Goal: Information Seeking & Learning: Learn about a topic

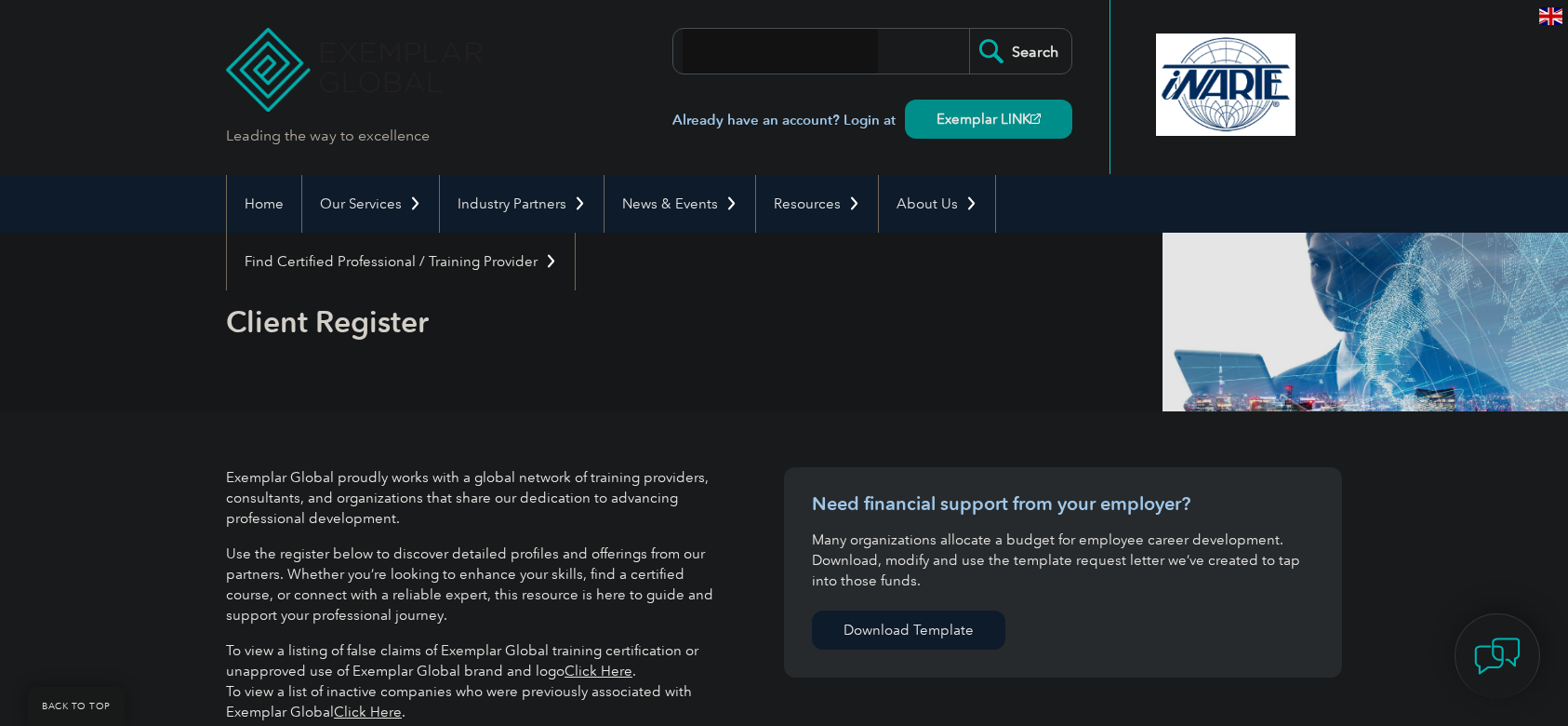
select select "[GEOGRAPHIC_DATA]"
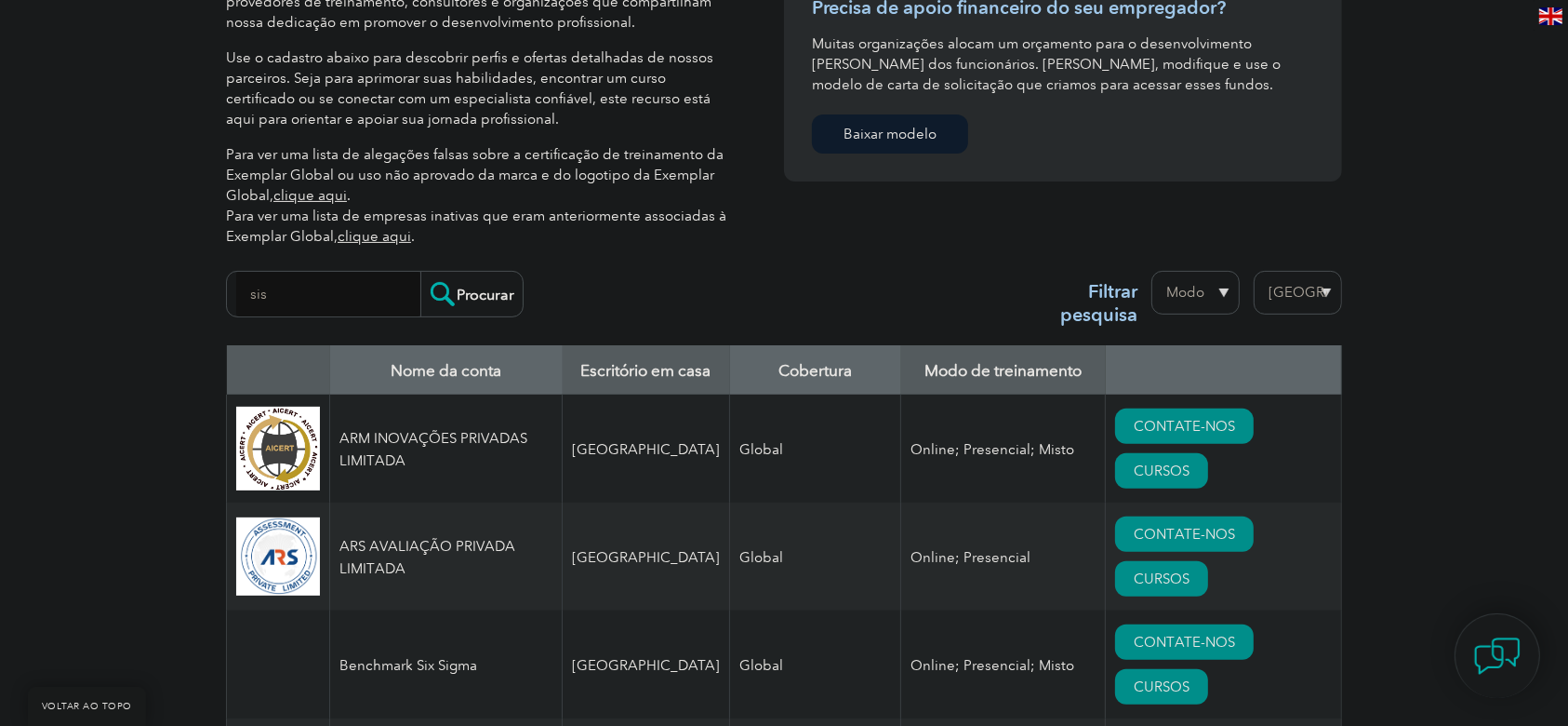
type input "sis"
click at [467, 300] on input "Procurar" at bounding box center [471, 294] width 102 height 44
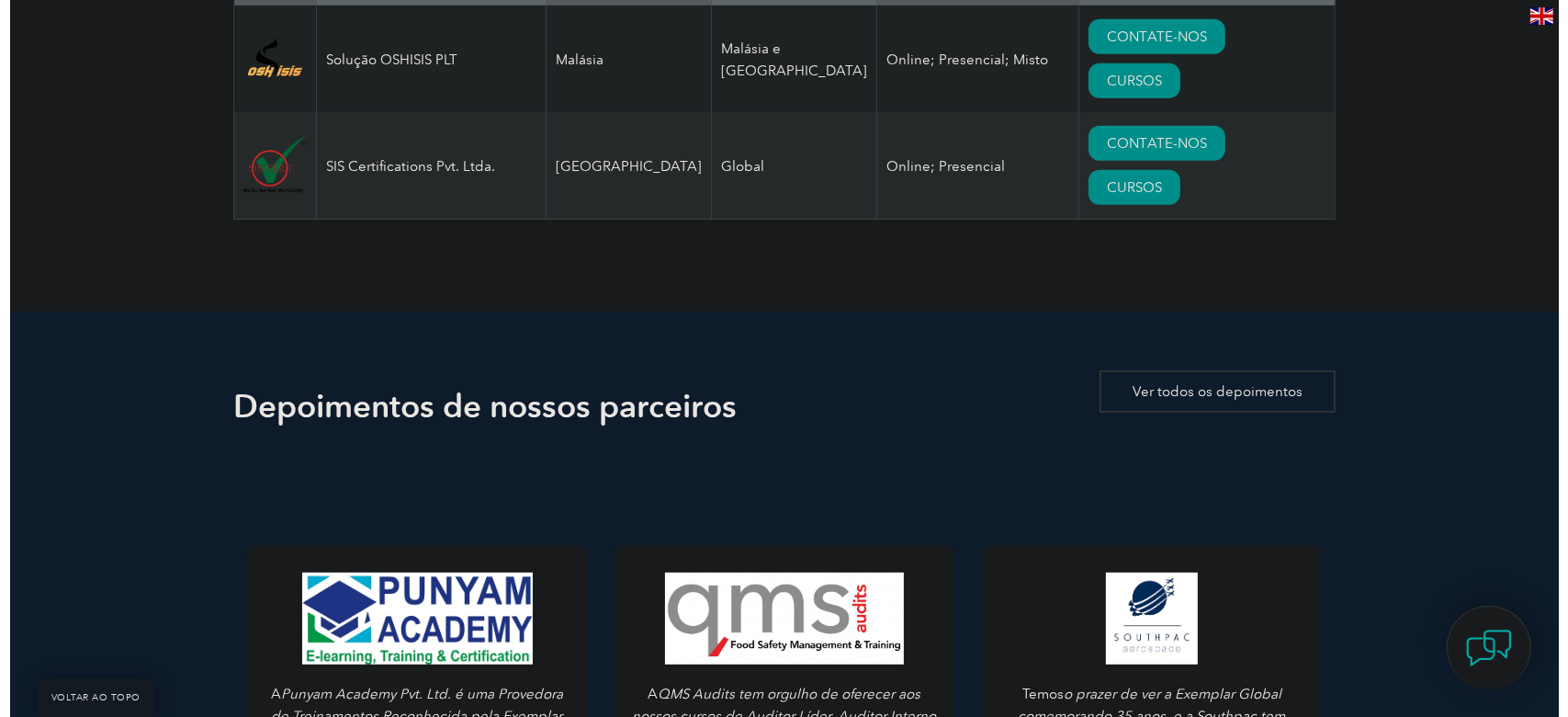
scroll to position [755, 0]
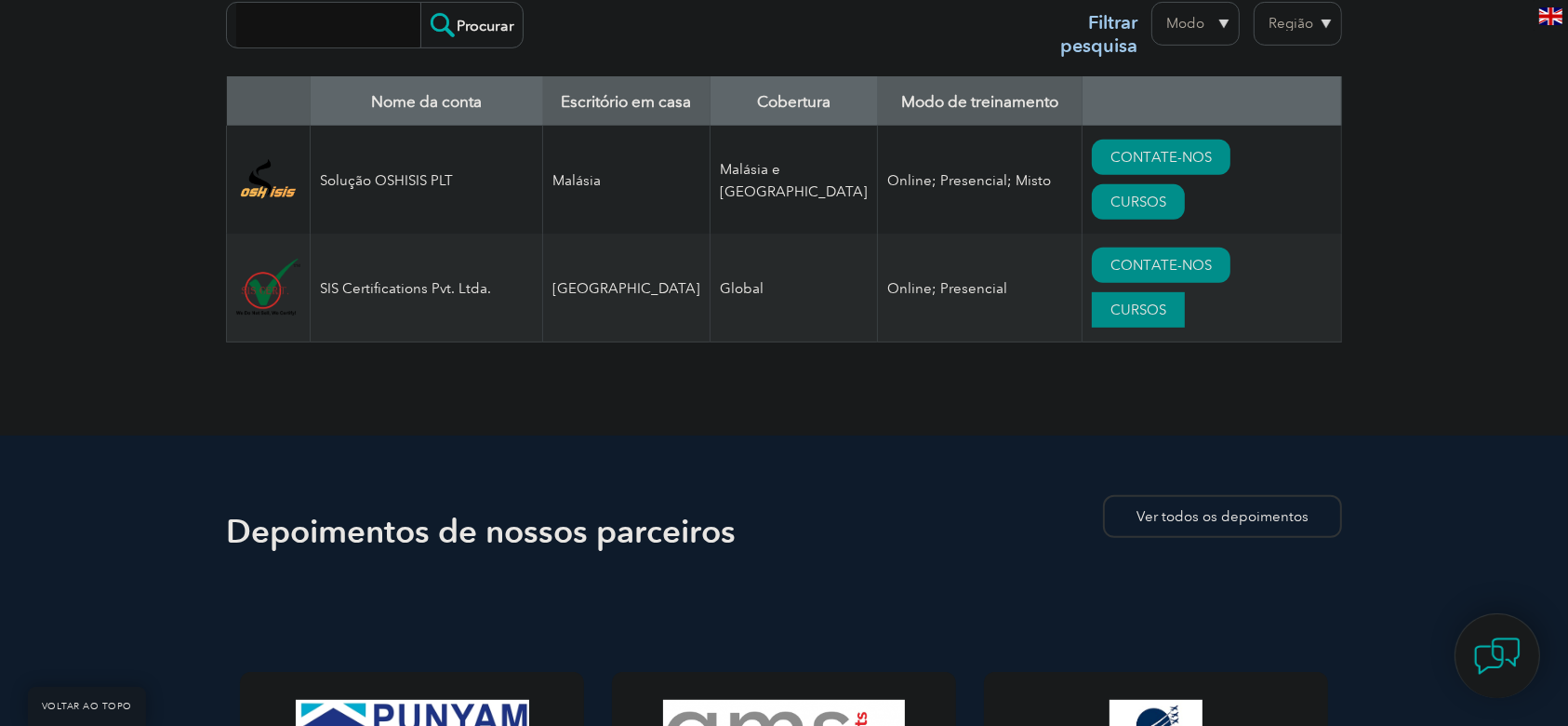
click at [1166, 301] on font "CURSOS" at bounding box center [1138, 310] width 56 height 17
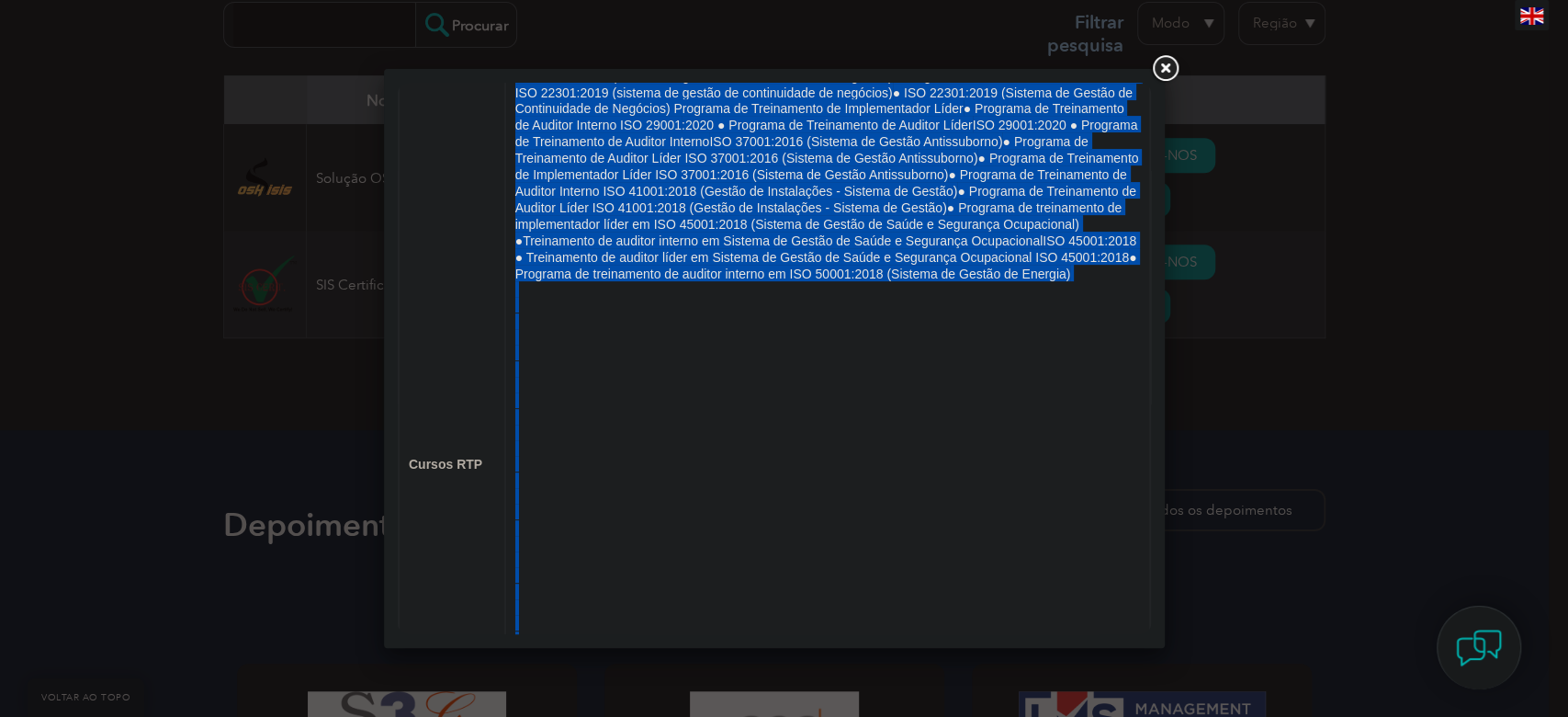
scroll to position [963, 0]
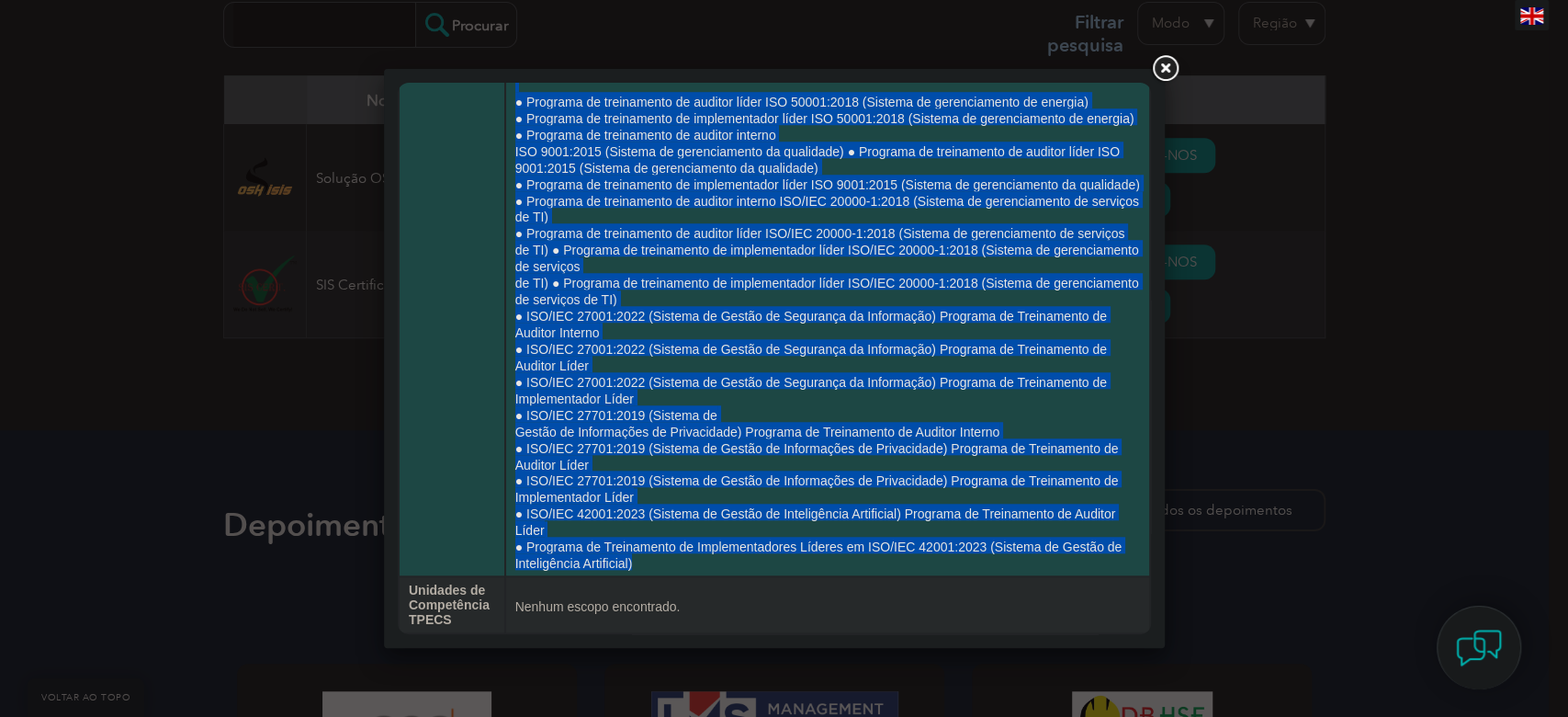
drag, startPoint x: 511, startPoint y: 171, endPoint x: 1082, endPoint y: 567, distance: 694.9
copy td "● Programa de treinamento de auditor interno do sistema de gestão integrada (SG…"
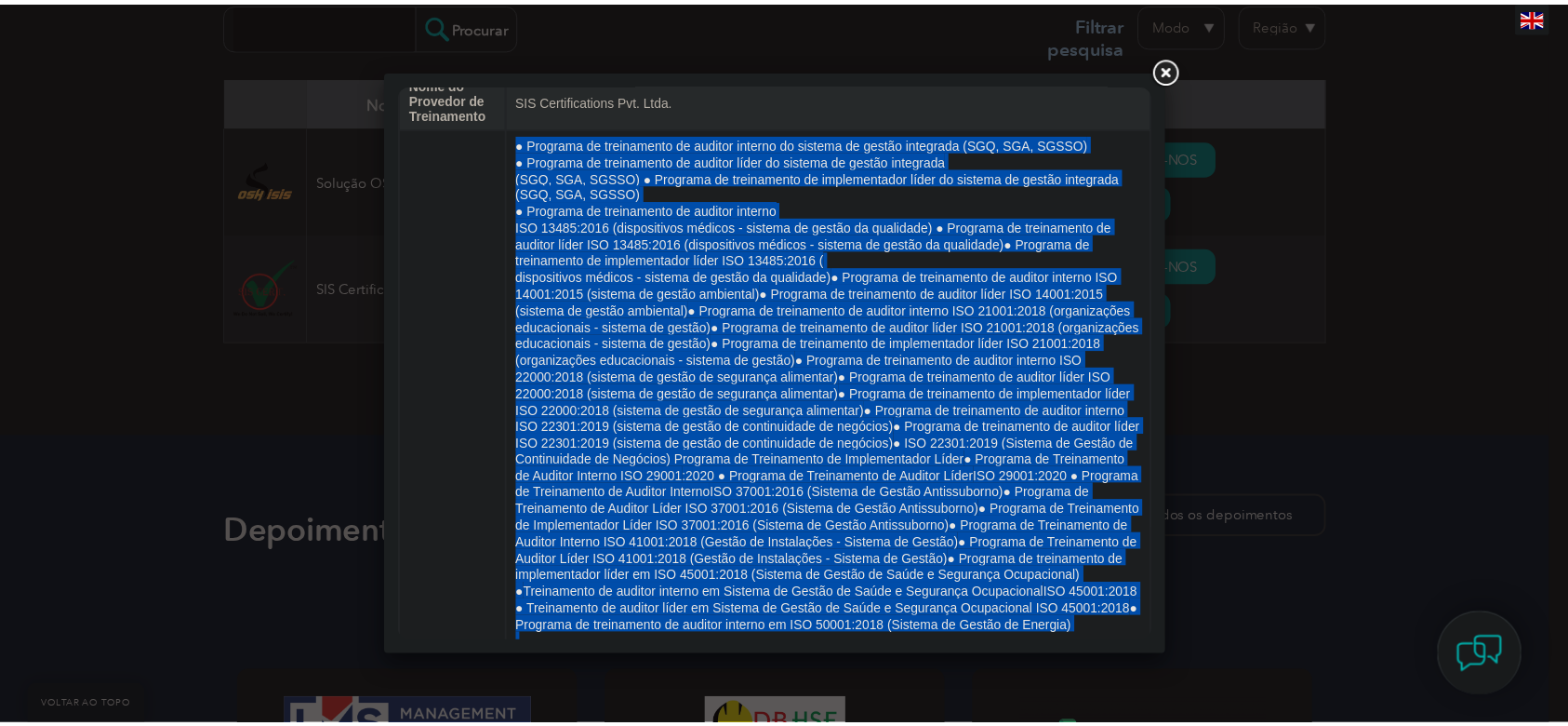
scroll to position [0, 0]
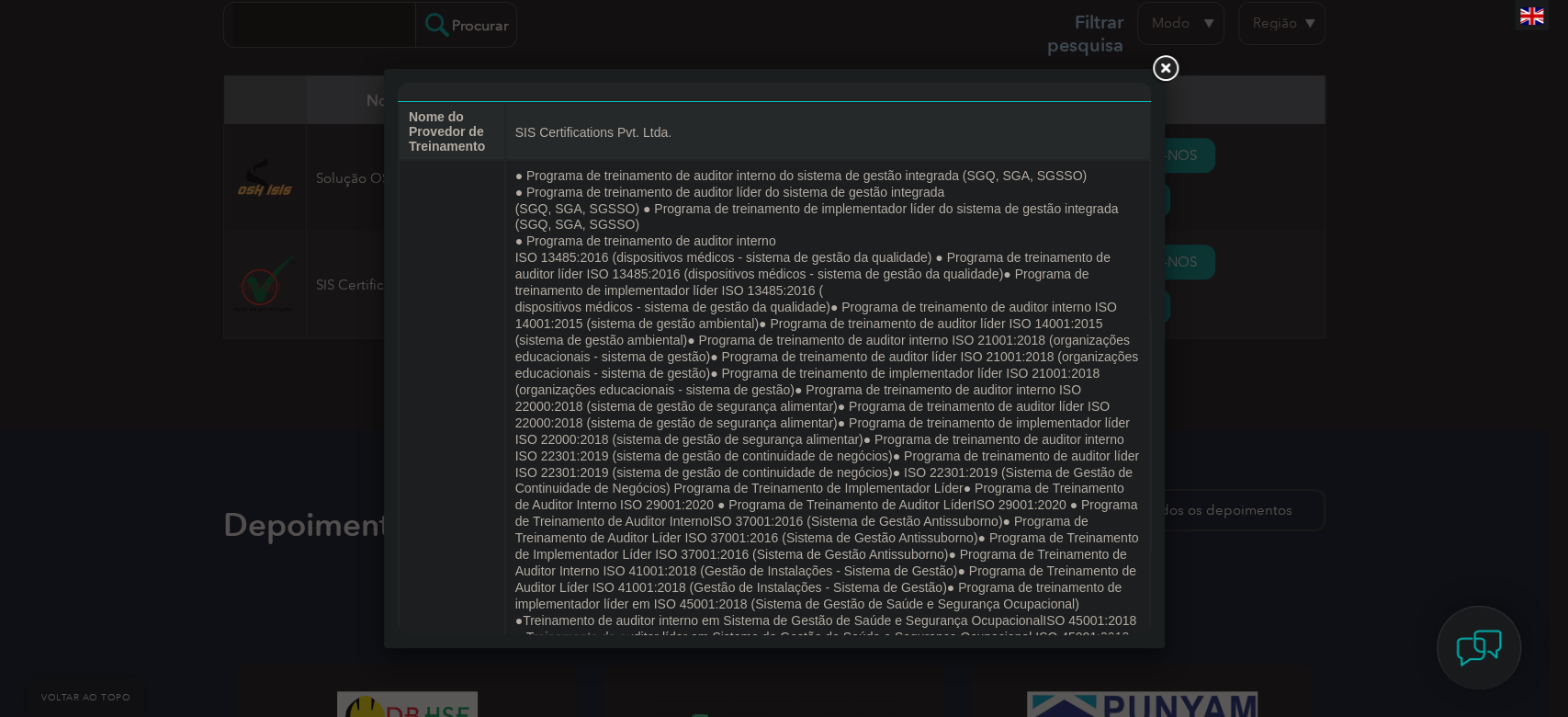
click at [1161, 71] on link at bounding box center [1164, 68] width 33 height 33
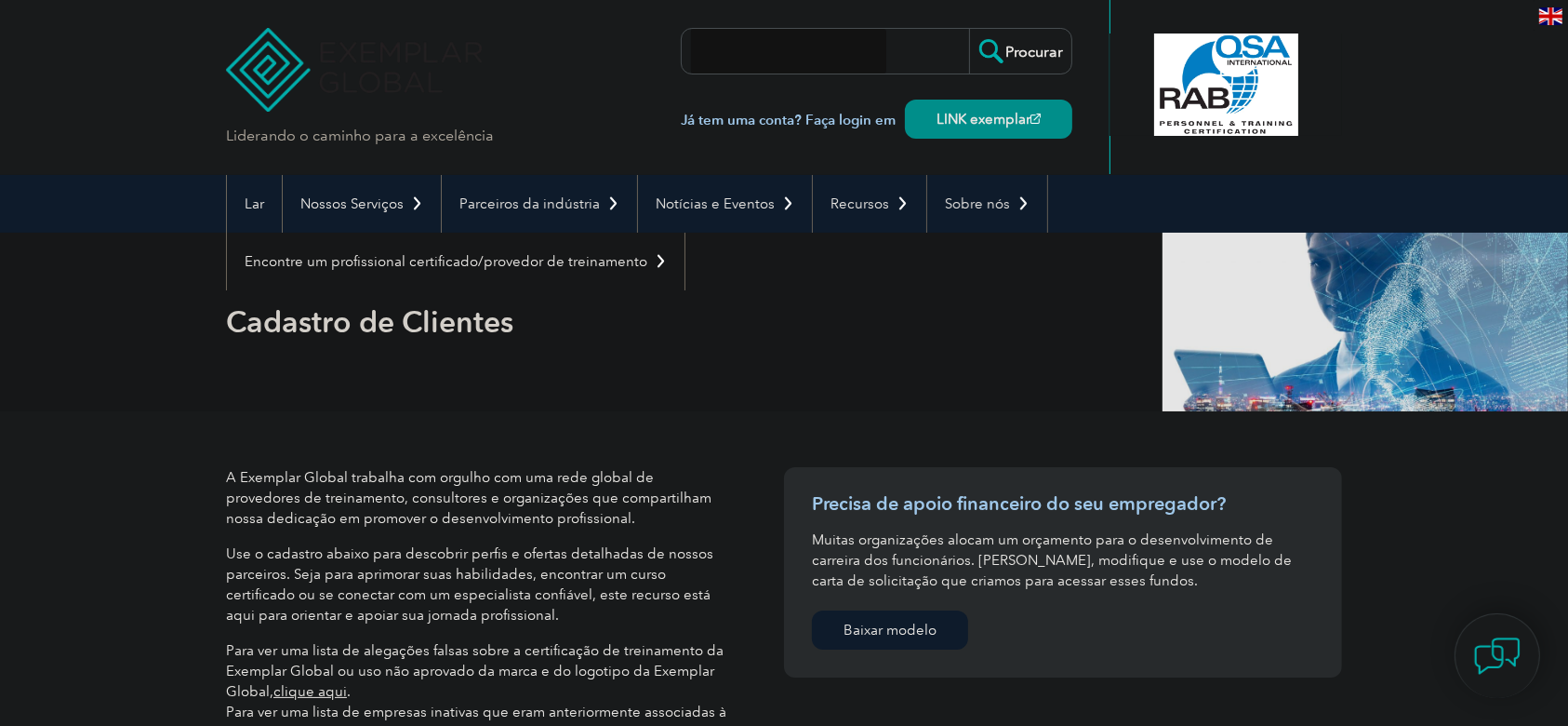
click at [677, 376] on div "Cadastro de Clientes" at bounding box center [784, 321] width 1116 height 178
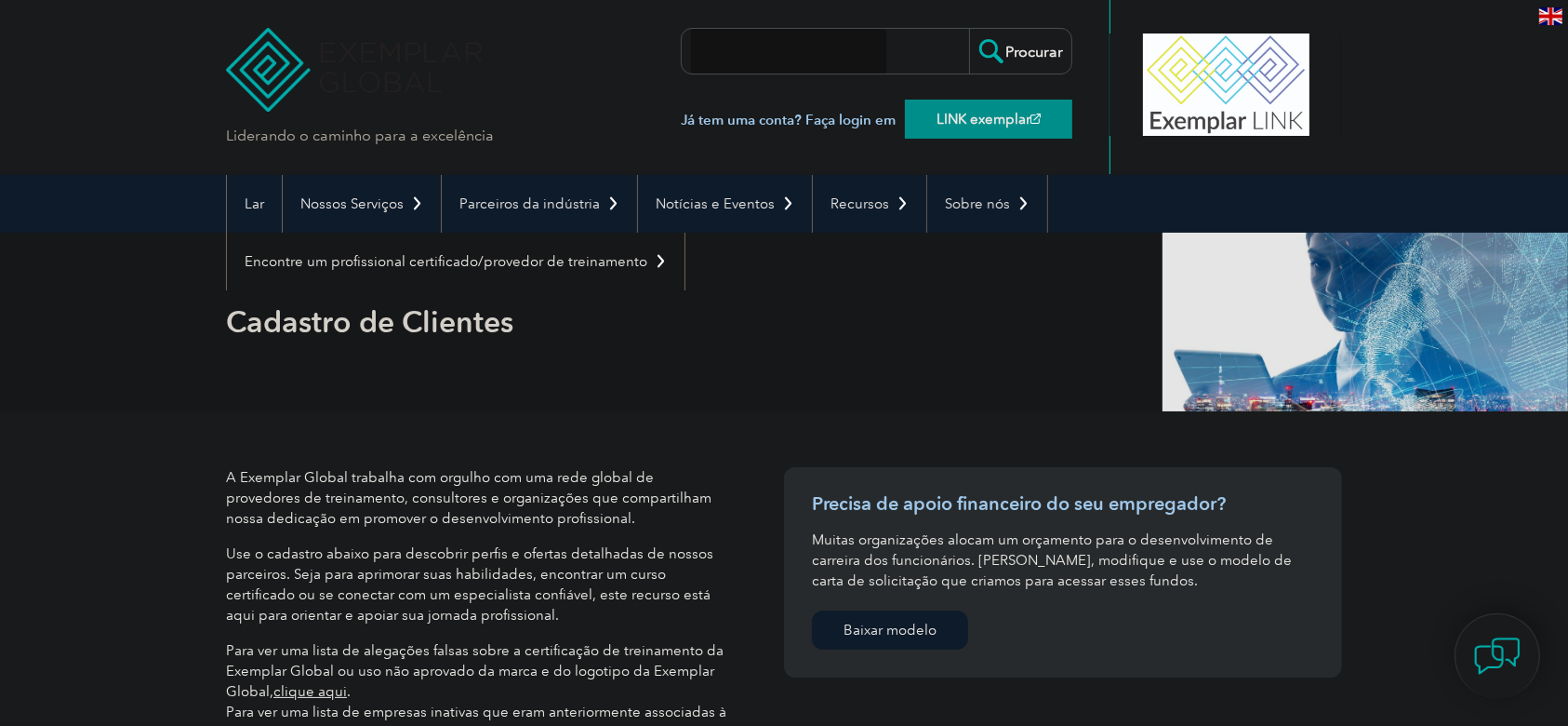
click at [984, 127] on link "LINK exemplar" at bounding box center [988, 118] width 167 height 39
